Goal: Understand process/instructions: Learn about a topic

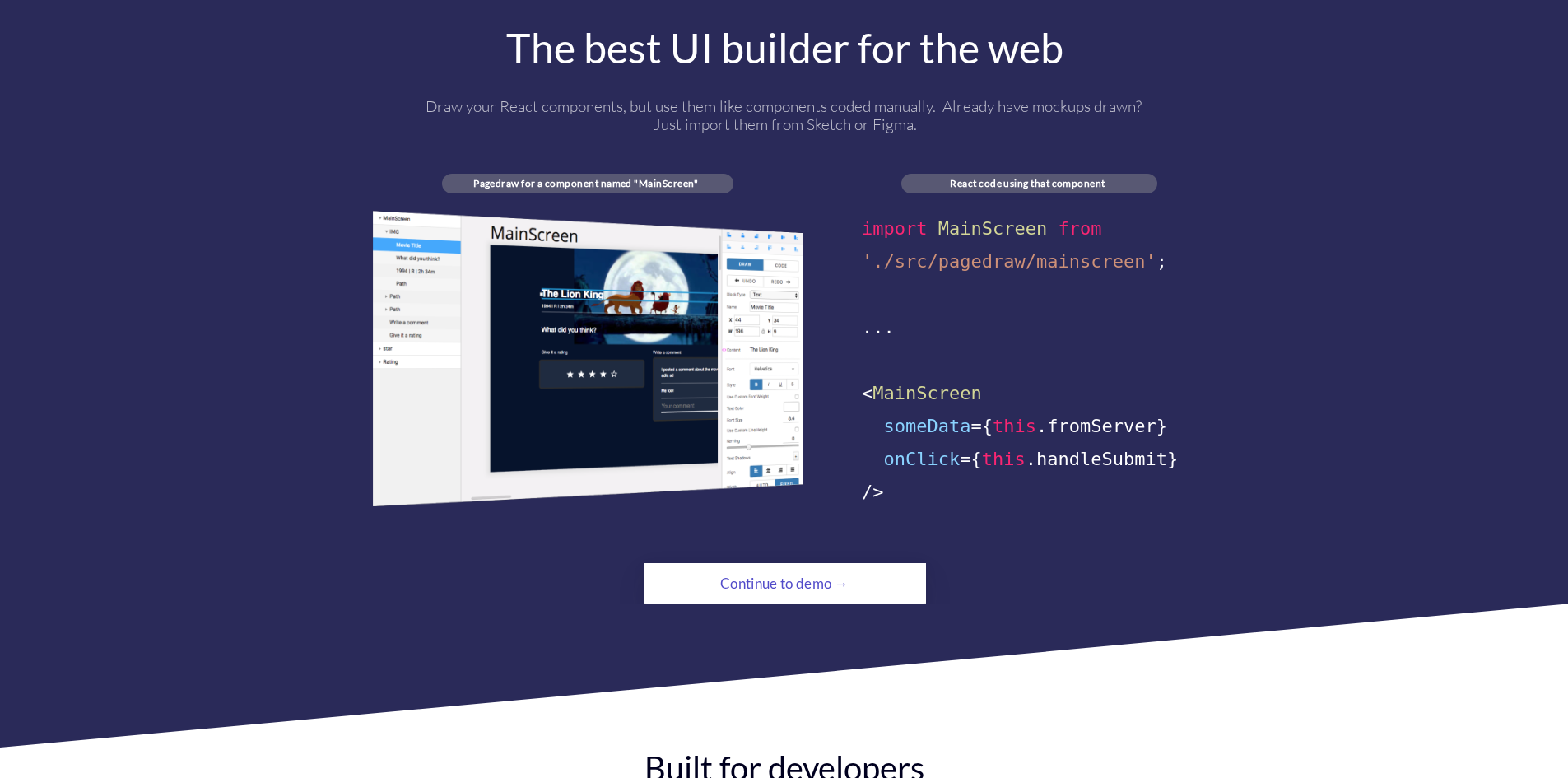
scroll to position [906, 0]
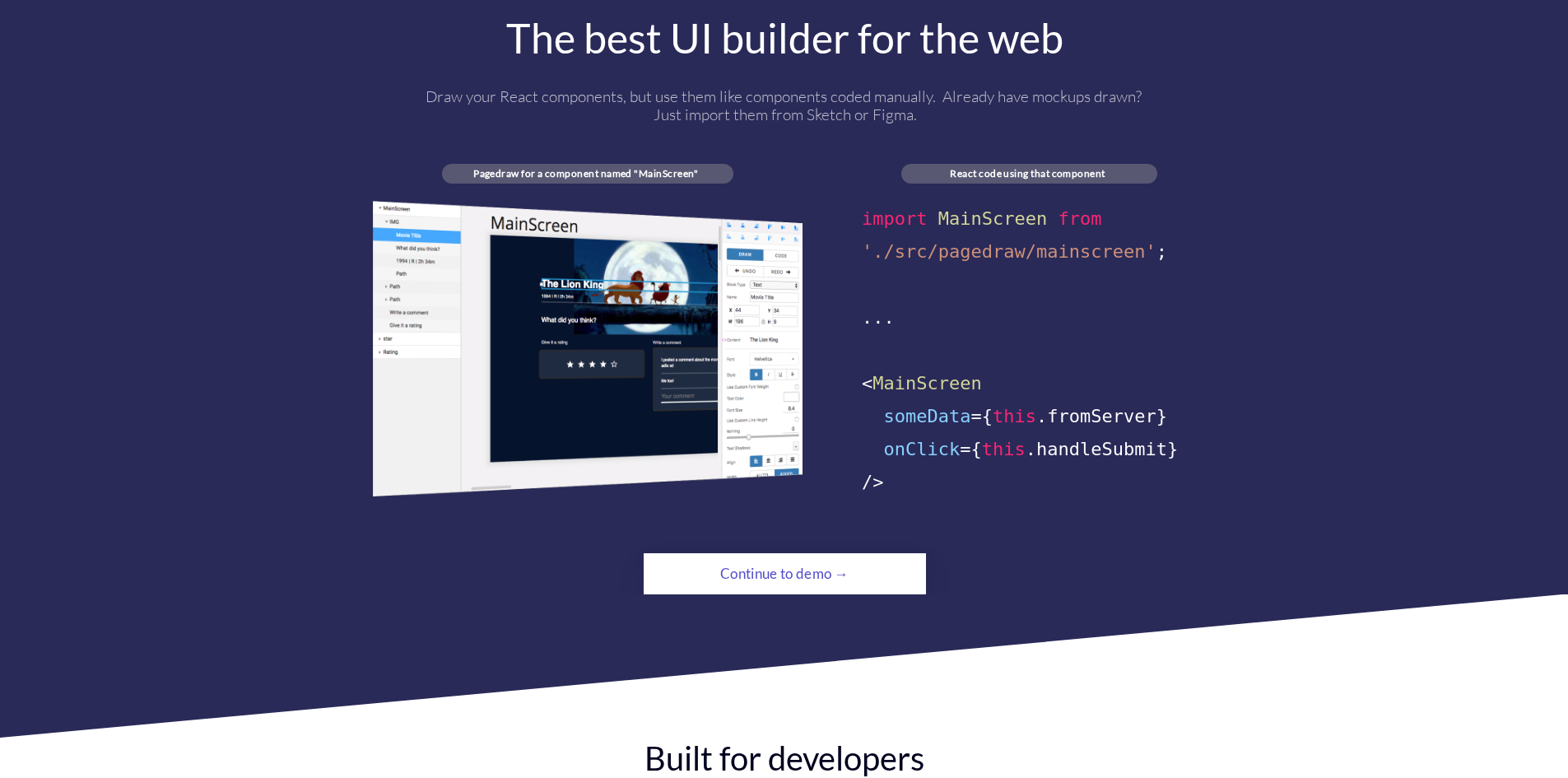
click at [745, 557] on div "Continue to demo →" at bounding box center [784, 573] width 192 height 33
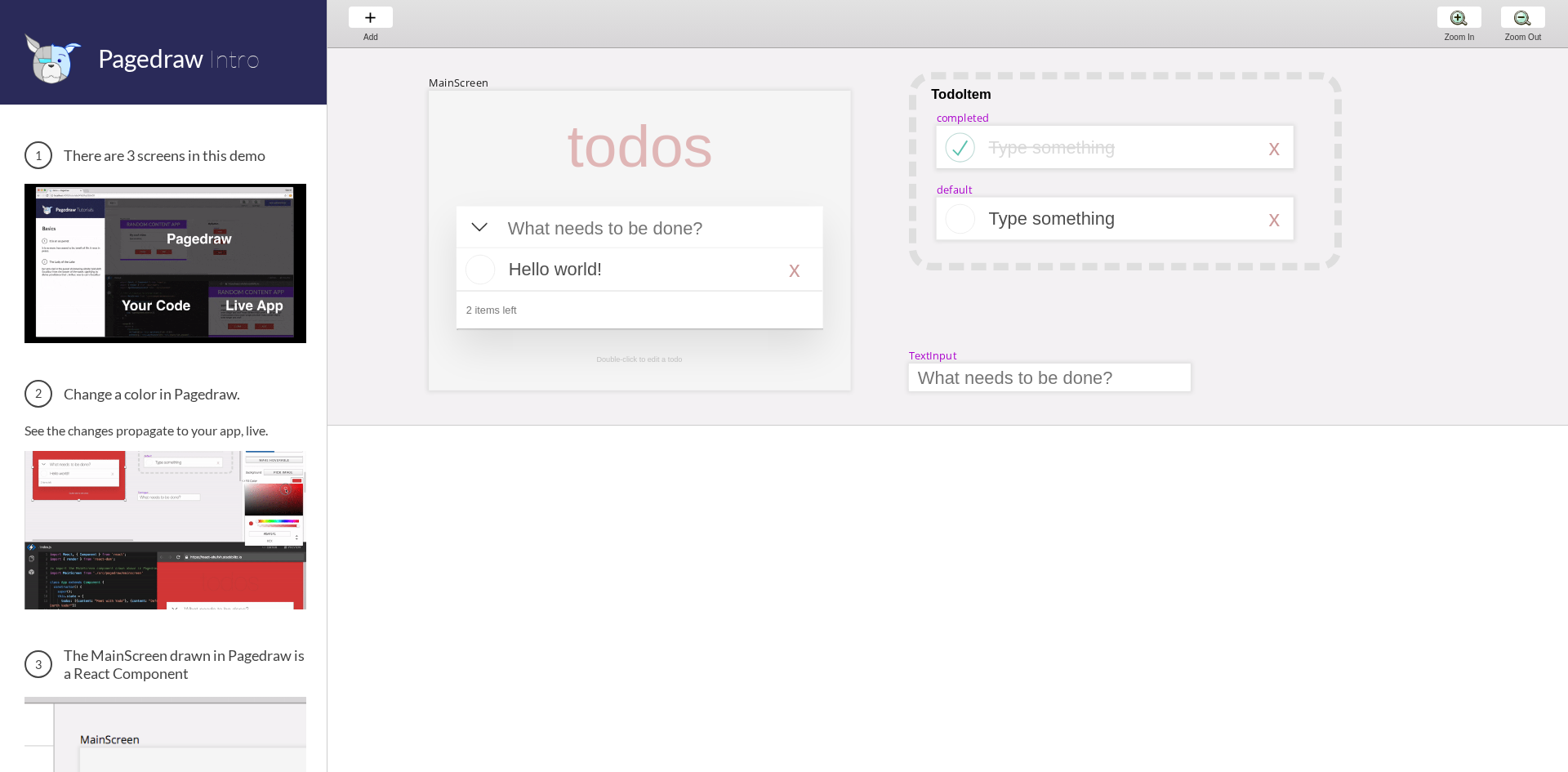
click at [98, 482] on img at bounding box center [165, 530] width 282 height 158
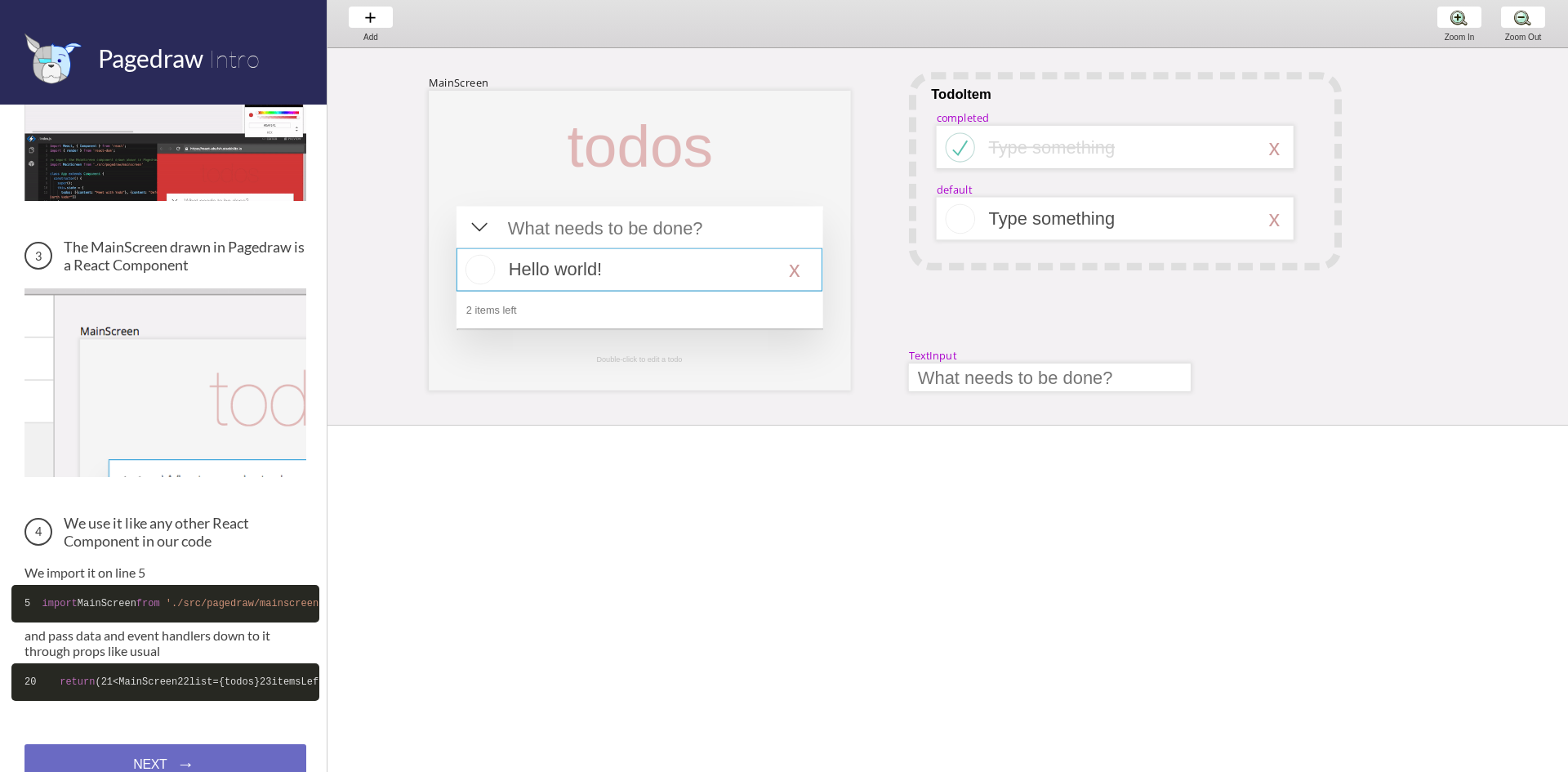
click at [566, 272] on div at bounding box center [639, 270] width 366 height 43
select select "16"
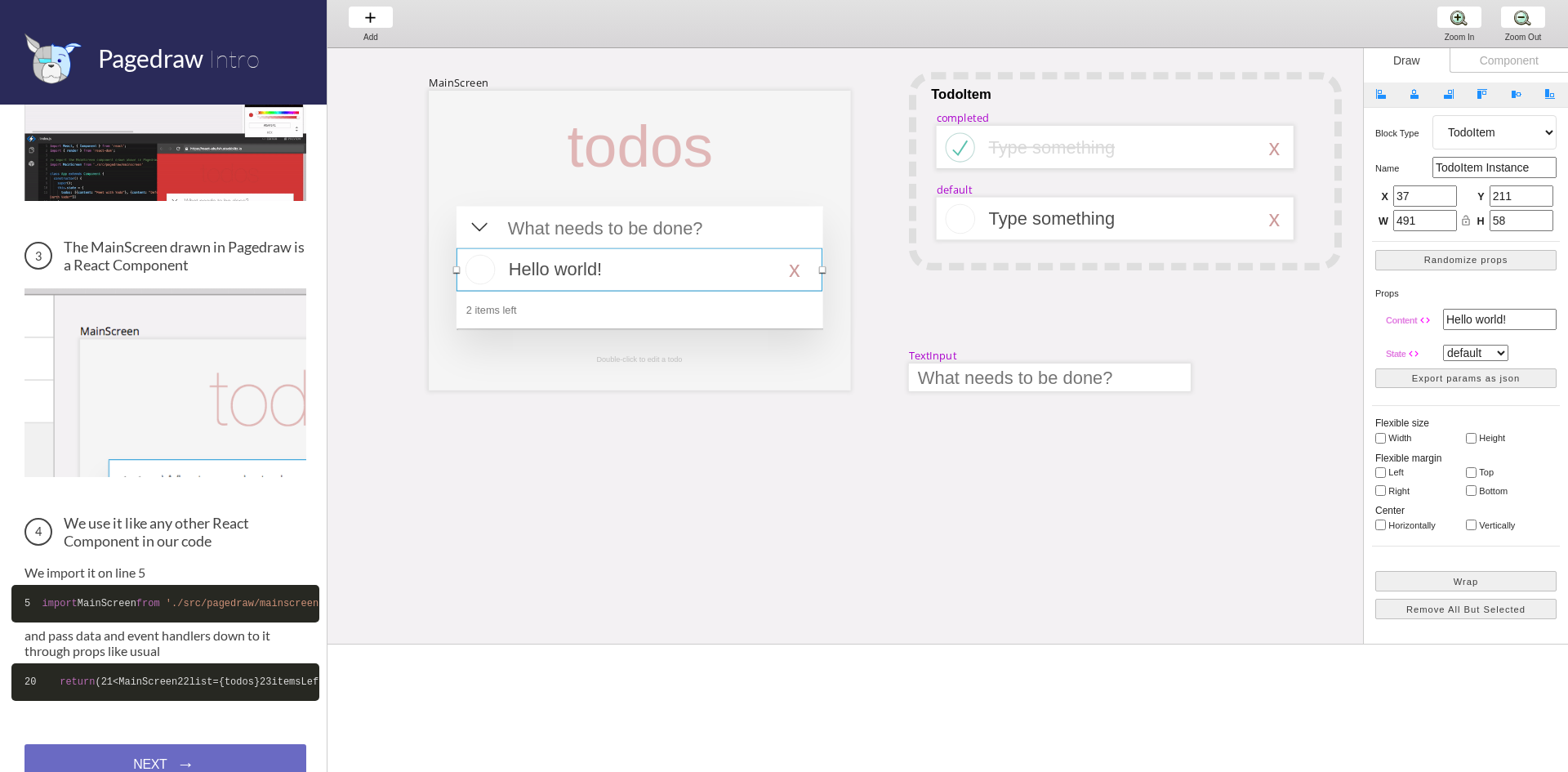
drag, startPoint x: 1453, startPoint y: 429, endPoint x: 1404, endPoint y: 621, distance: 198.2
click at [1393, 644] on span at bounding box center [948, 644] width 1240 height 9
click at [1486, 56] on div "Component" at bounding box center [1508, 61] width 118 height 24
select select "6"
select select "7"
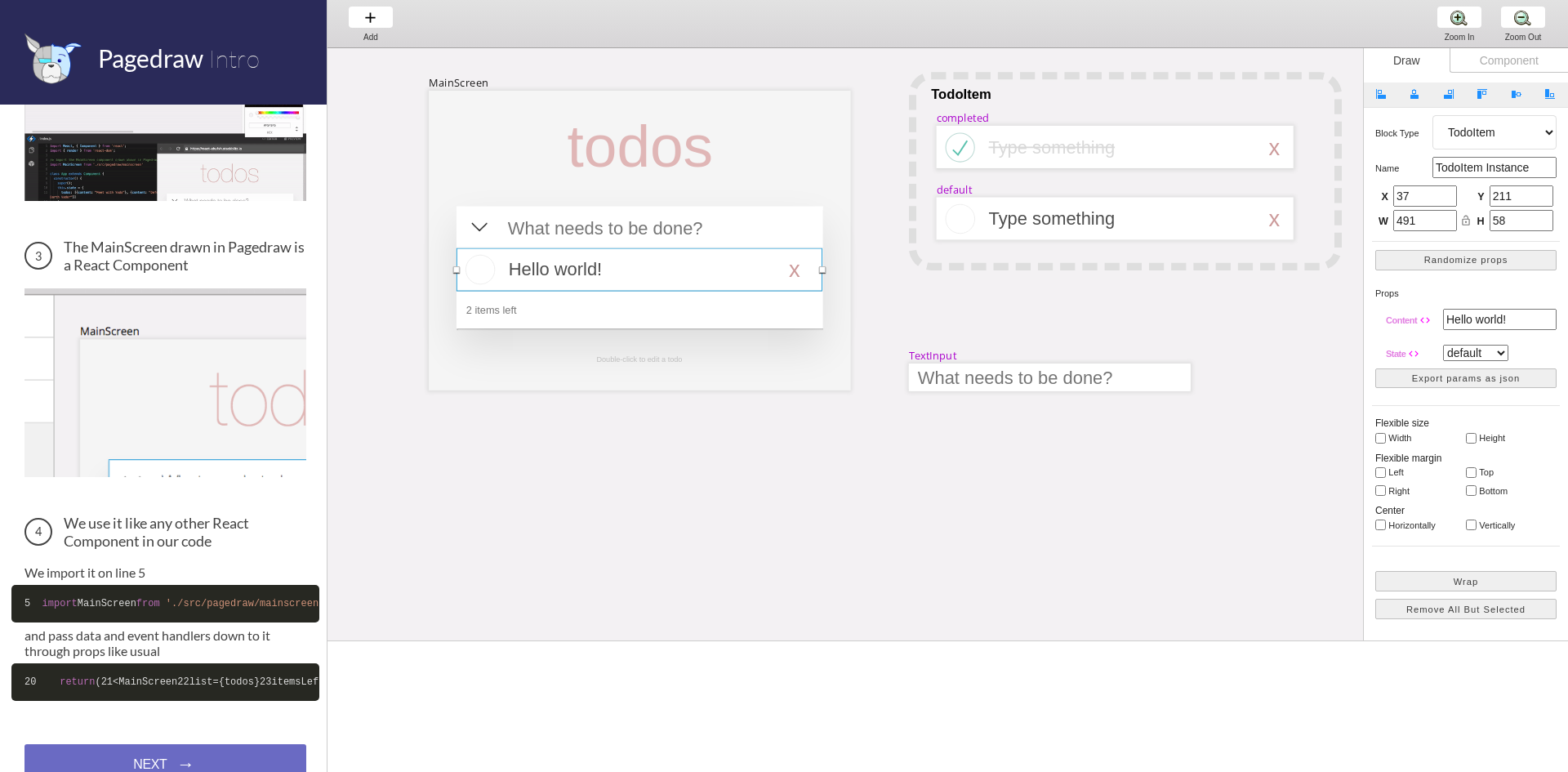
select select "3"
select select "8"
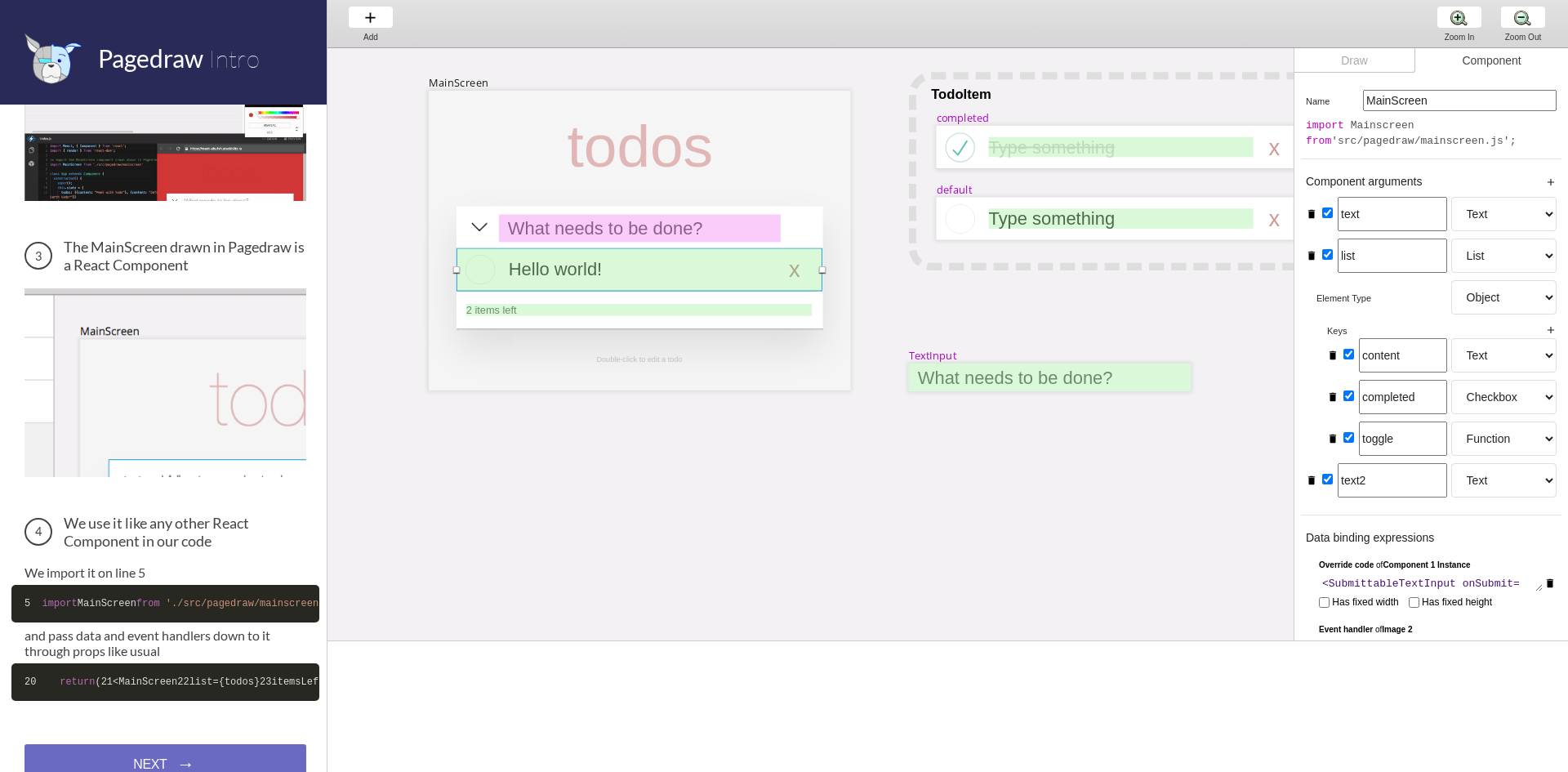
click at [1375, 58] on div "Draw" at bounding box center [1355, 61] width 121 height 24
select select "16"
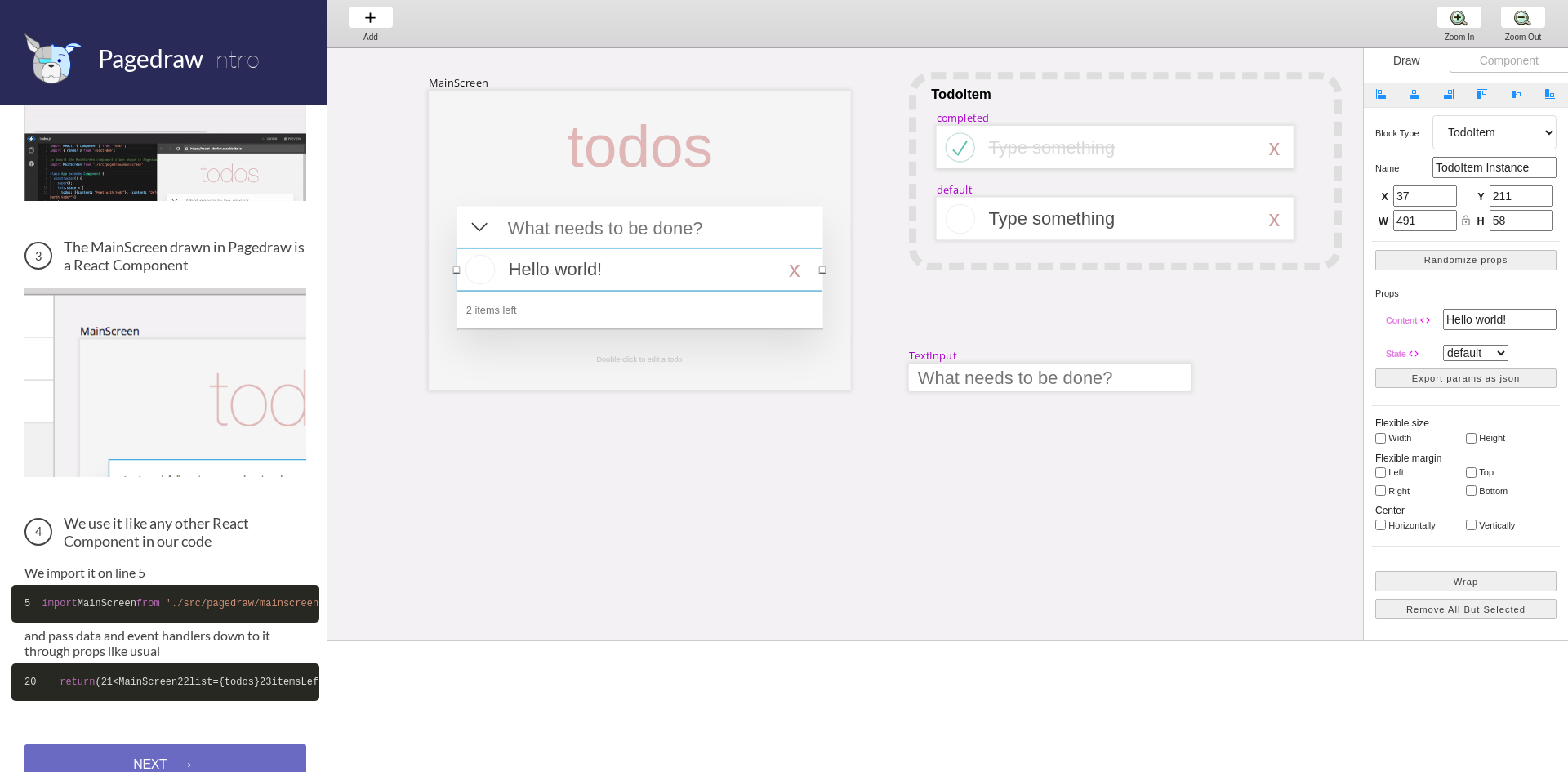
click at [1490, 61] on div "Component" at bounding box center [1508, 61] width 118 height 24
select select "6"
select select "7"
select select "3"
select select "8"
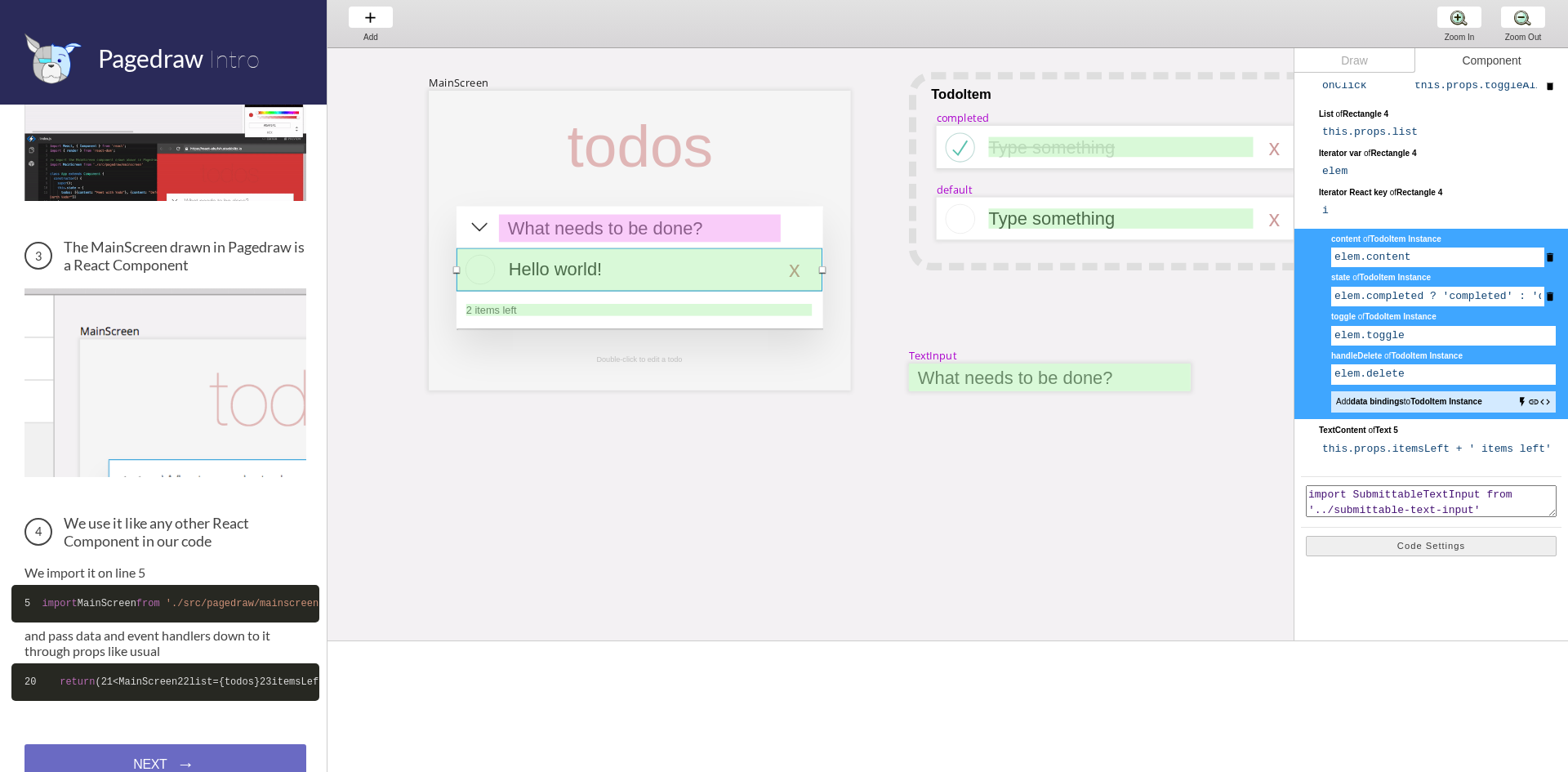
scroll to position [73, 0]
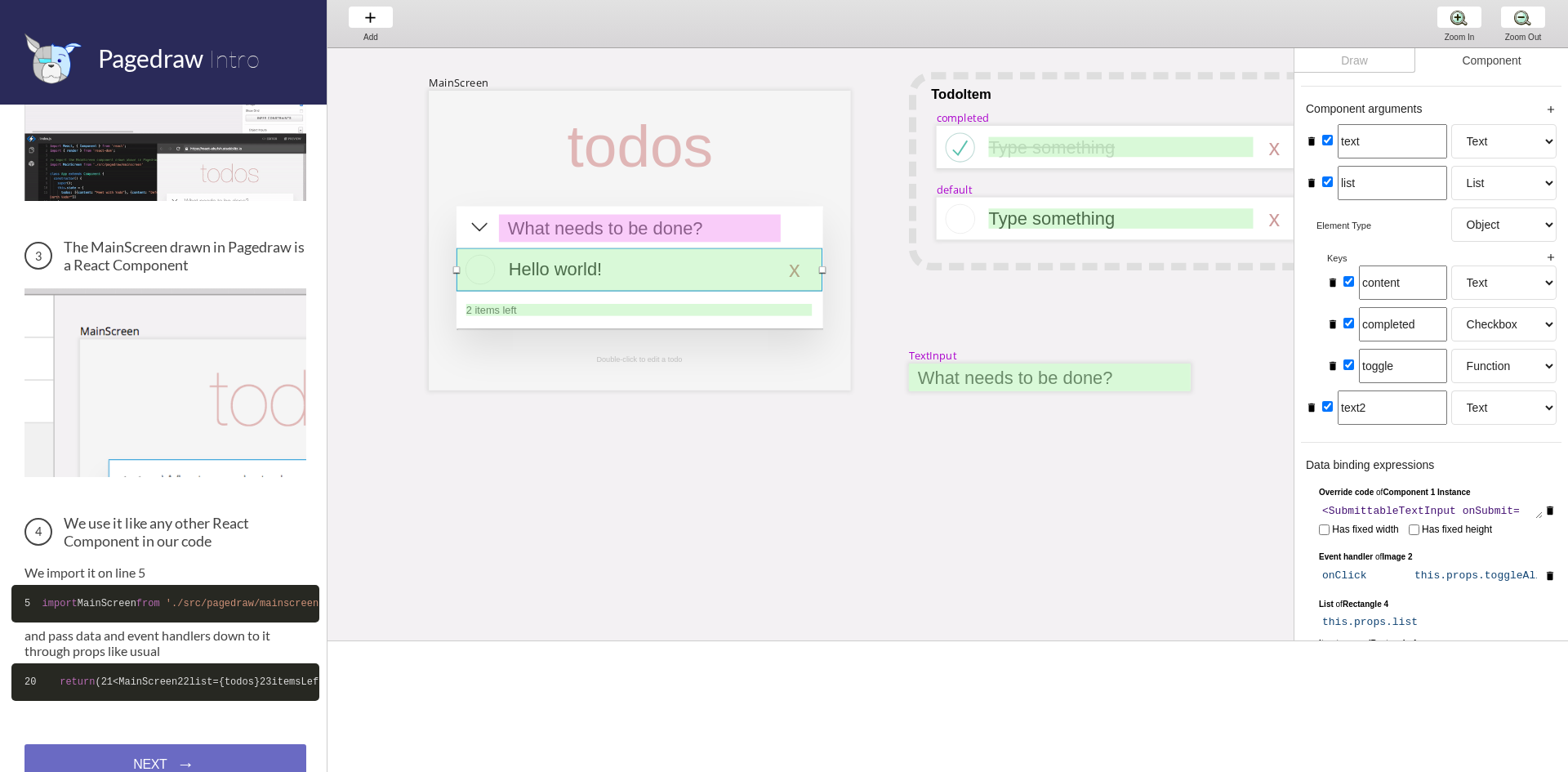
click at [816, 556] on div "MainScreen todos Hello world! x 2 items left TodoItem completed Type something …" at bounding box center [1550, 572] width 2445 height 1048
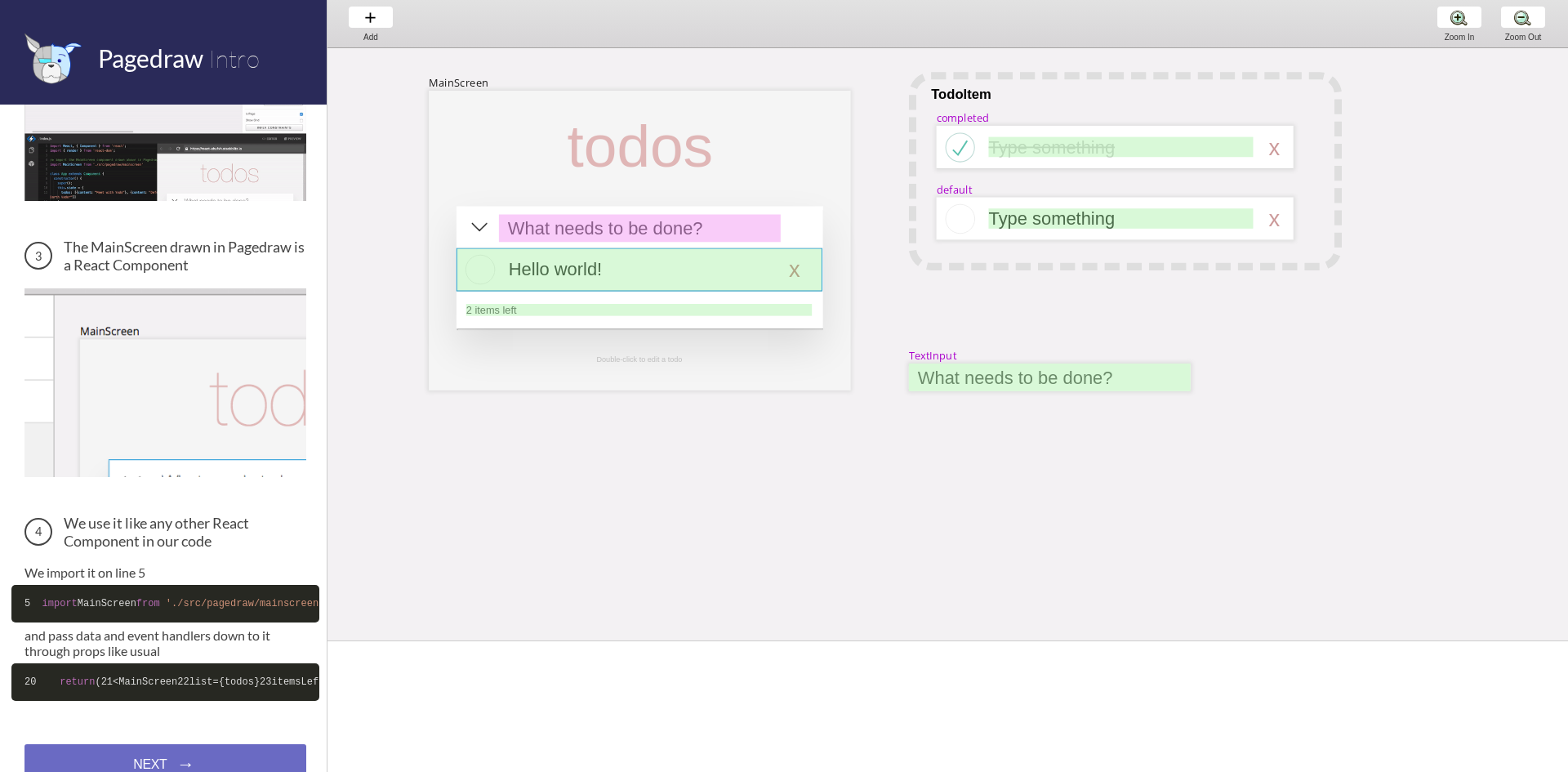
click at [714, 273] on div at bounding box center [639, 270] width 366 height 43
select select "6"
select select "7"
select select "3"
select select "8"
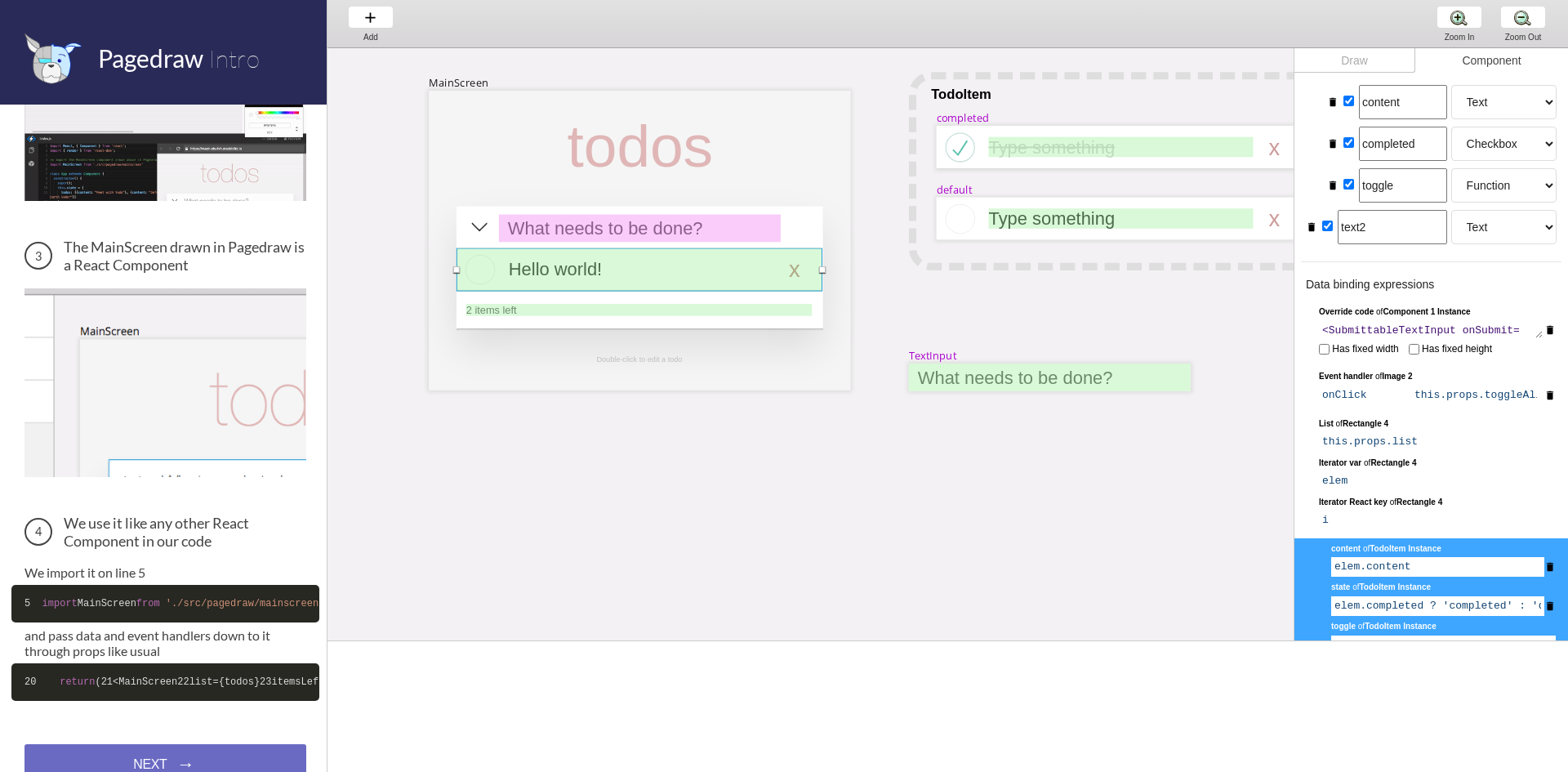
scroll to position [0, 0]
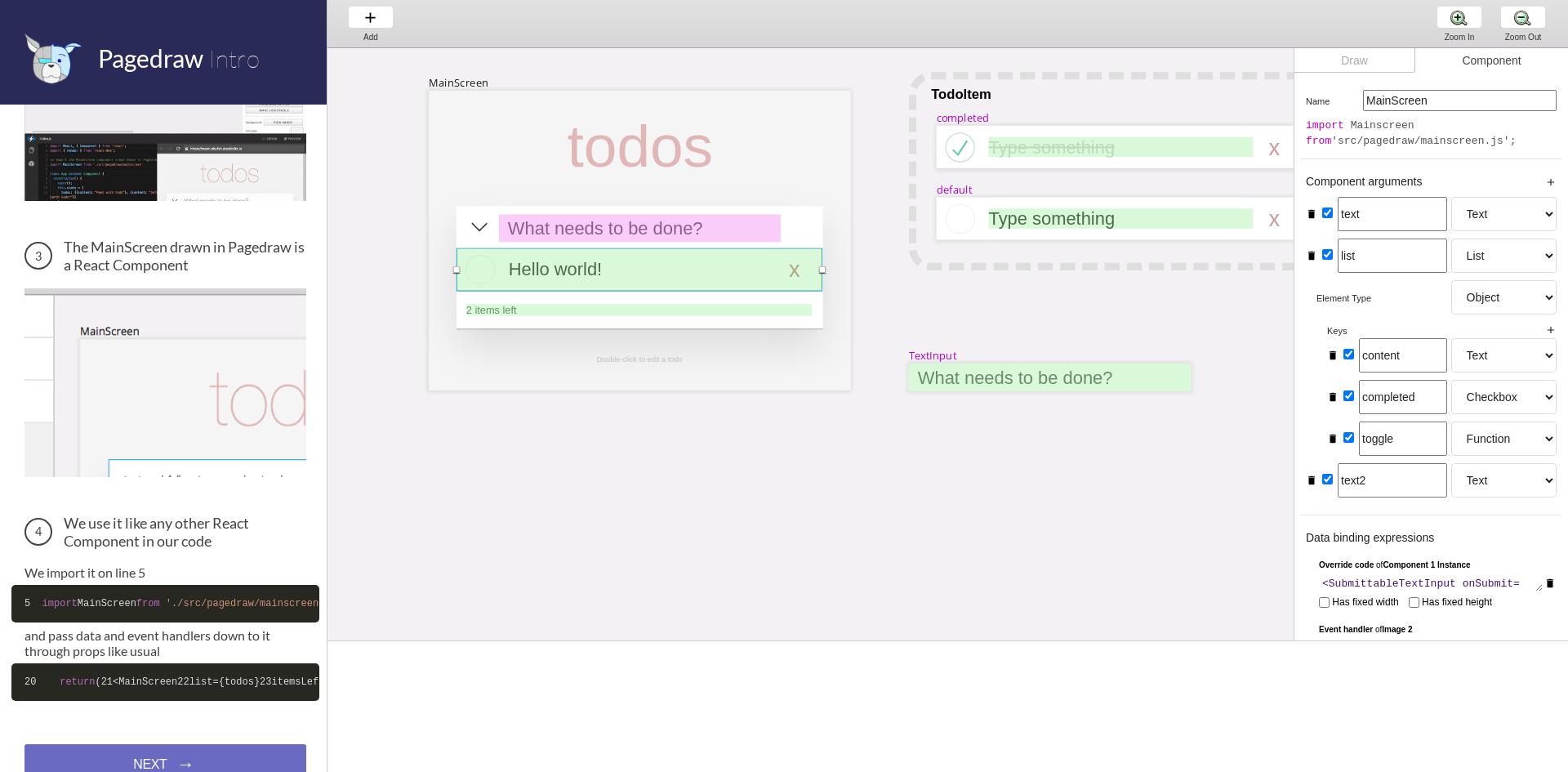
click at [1492, 303] on select "Text Dropdown Number Checkbox Color Image List Object Function" at bounding box center [1504, 297] width 105 height 34
select select "0"
click at [1452, 280] on select "Text Dropdown Number Checkbox Color Image List Object Function" at bounding box center [1504, 297] width 105 height 34
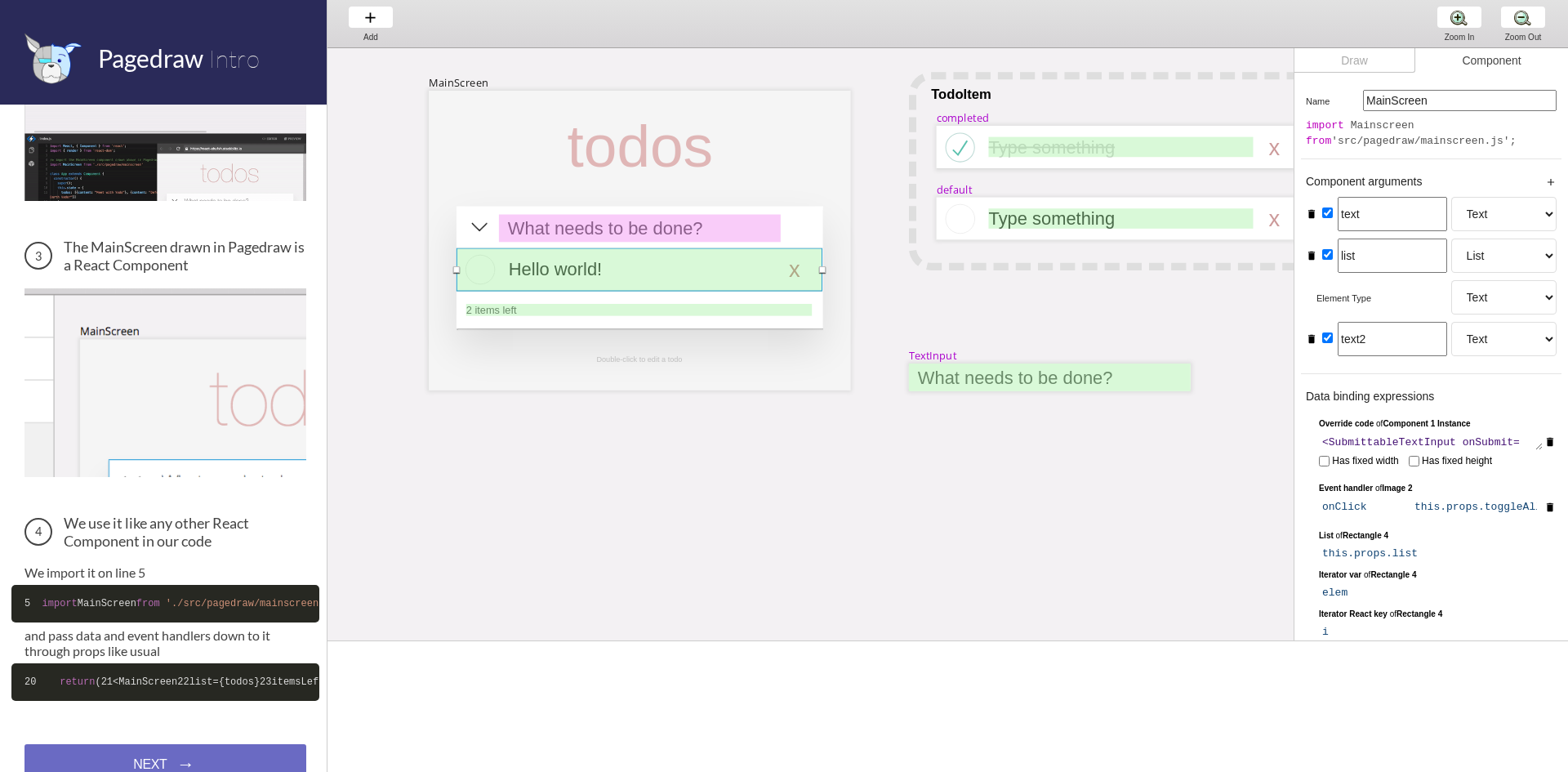
drag, startPoint x: 1507, startPoint y: 210, endPoint x: 1506, endPoint y: 228, distance: 18.0
click at [1507, 210] on select "Text Dropdown Number Checkbox Color Image List Object Function" at bounding box center [1504, 213] width 105 height 34
select select "5"
click at [1452, 196] on select "Text Dropdown Number Checkbox Color Image List Object Function" at bounding box center [1504, 213] width 105 height 34
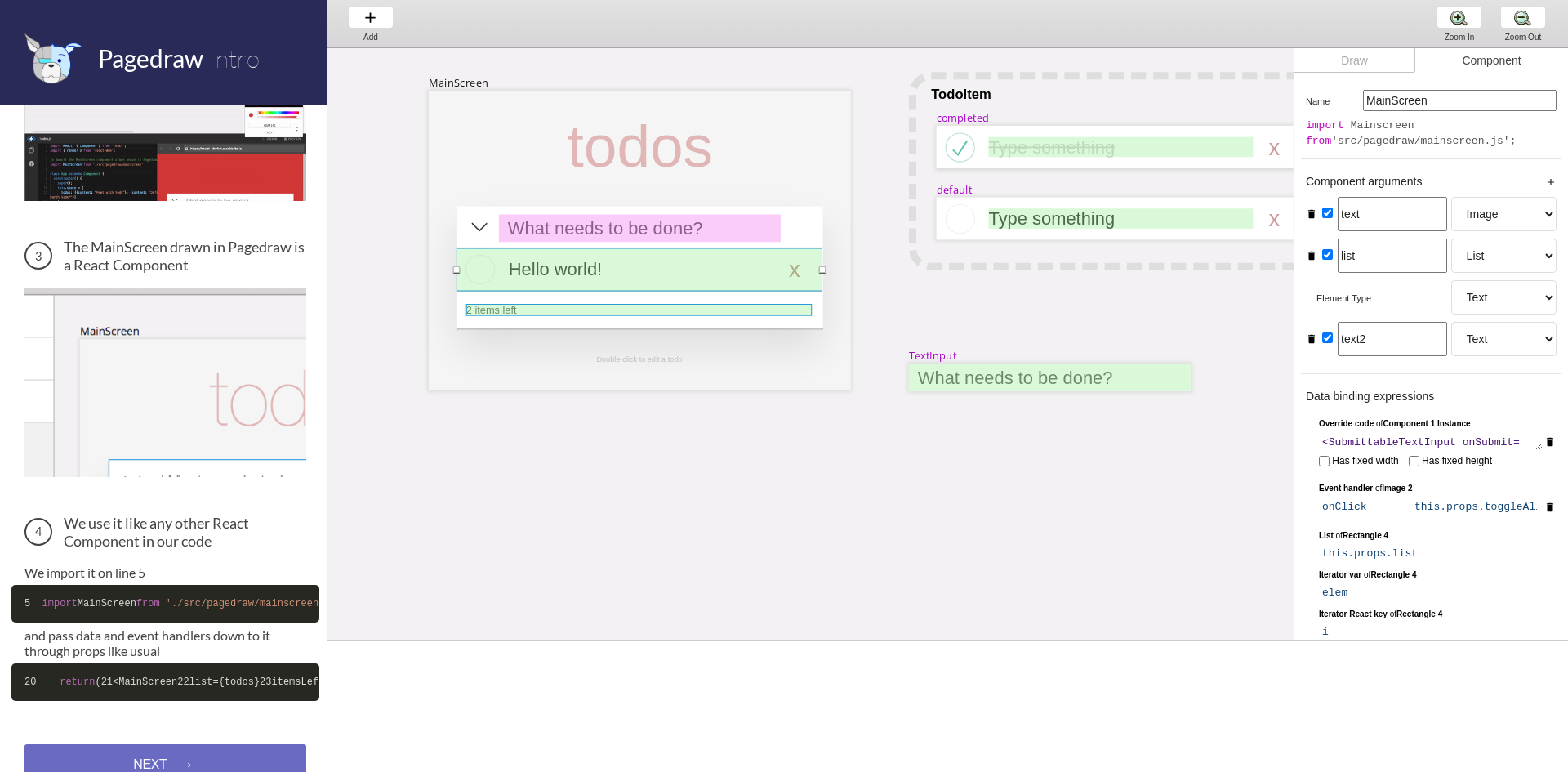
click at [675, 314] on div at bounding box center [639, 309] width 345 height 12
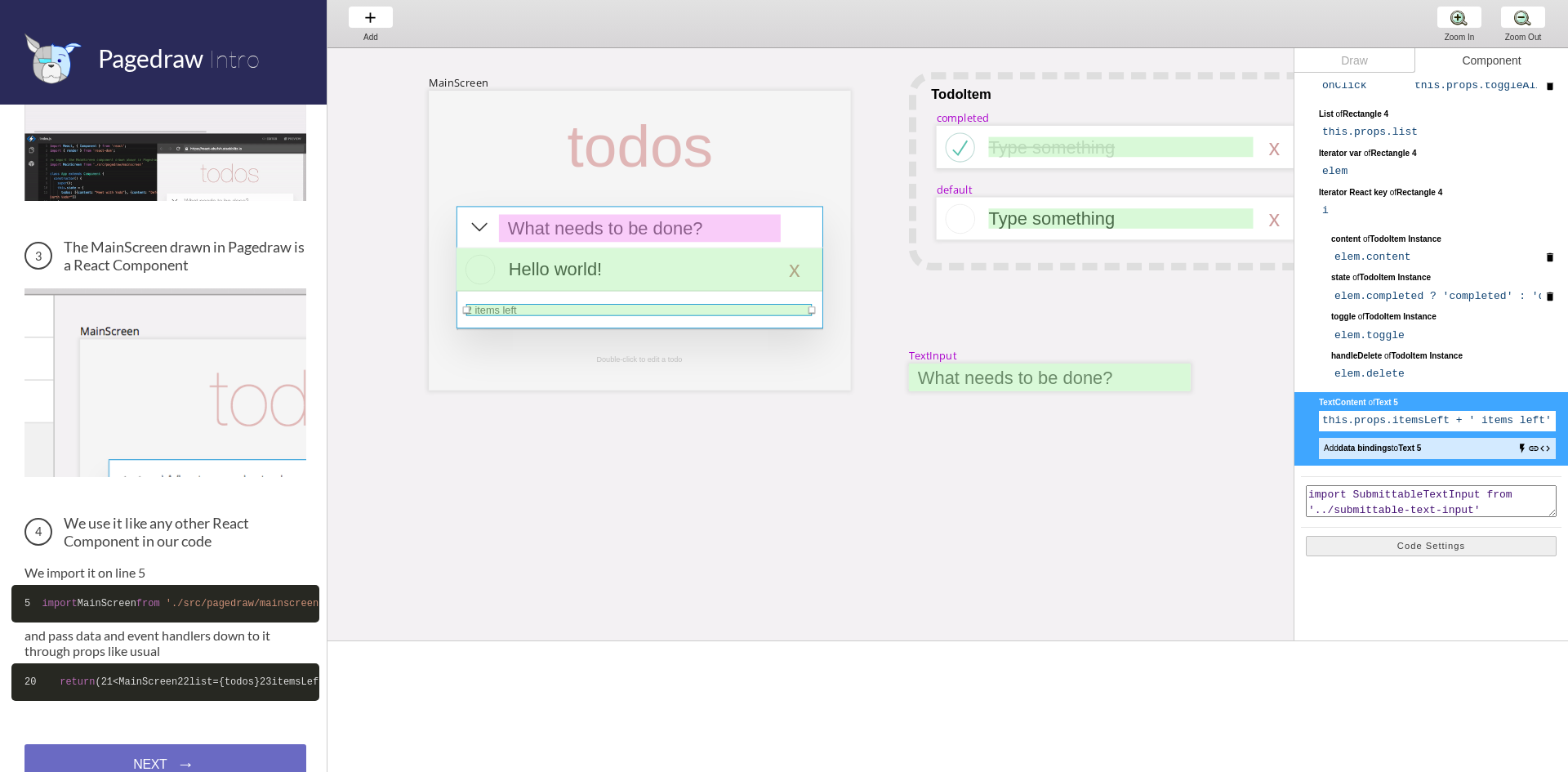
click at [813, 315] on div at bounding box center [640, 267] width 367 height 123
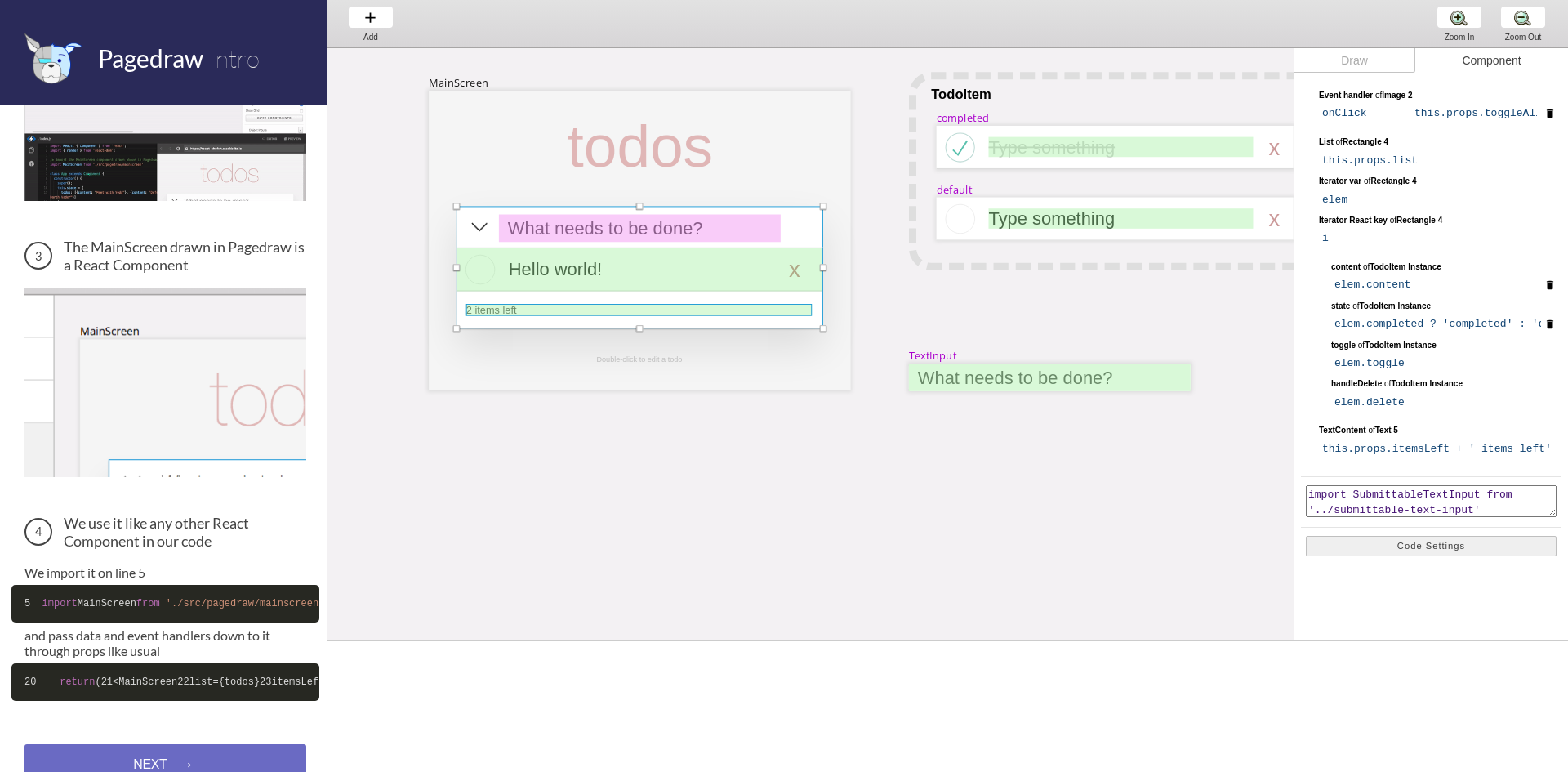
click at [809, 309] on div at bounding box center [639, 309] width 345 height 12
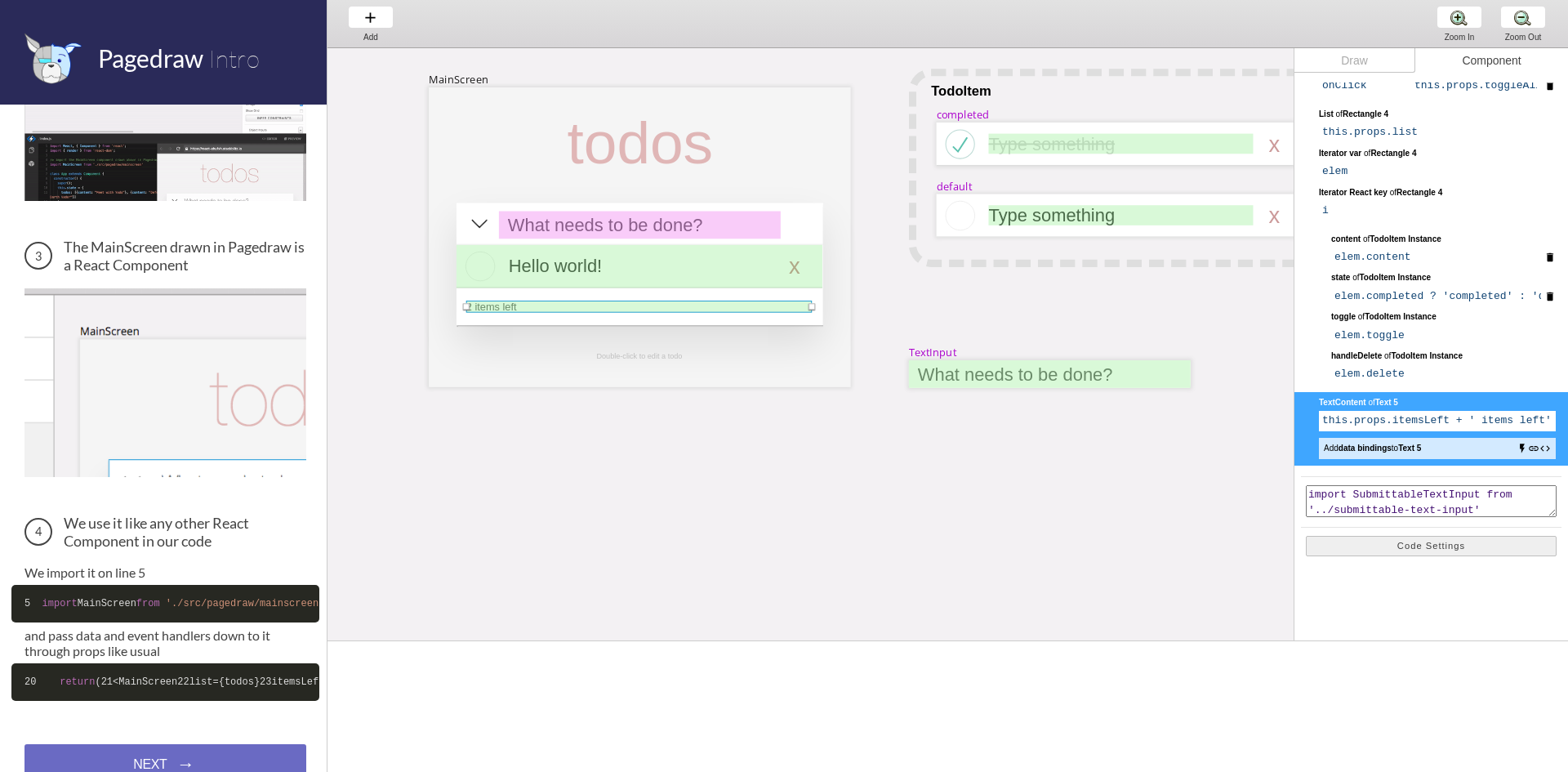
scroll to position [0, 0]
